Goal: Navigation & Orientation: Find specific page/section

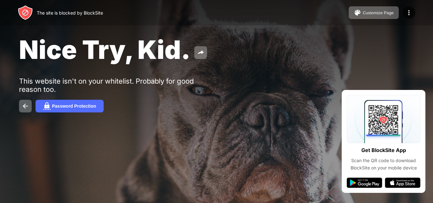
click at [244, 57] on div "Nice Try, Kid." at bounding box center [177, 49] width 316 height 31
click at [23, 103] on img at bounding box center [26, 106] width 8 height 8
click at [265, 53] on div "Nice Try, Kid." at bounding box center [177, 49] width 316 height 31
